Goal: Navigation & Orientation: Find specific page/section

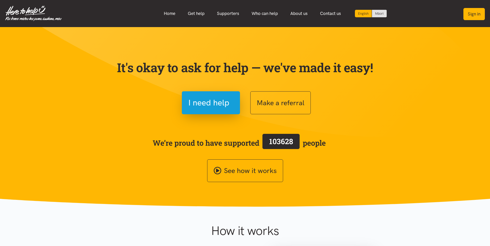
click at [476, 17] on button "Sign in" at bounding box center [473, 14] width 21 height 12
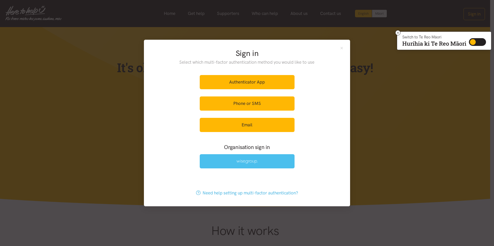
click at [267, 161] on link at bounding box center [247, 161] width 95 height 14
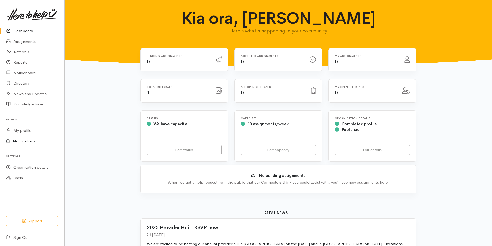
click at [28, 141] on link "Notifications" at bounding box center [31, 141] width 66 height 11
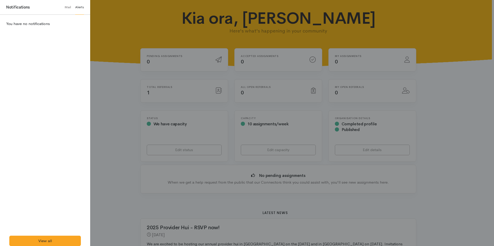
click at [113, 26] on div at bounding box center [247, 123] width 494 height 246
